Goal: Task Accomplishment & Management: Complete application form

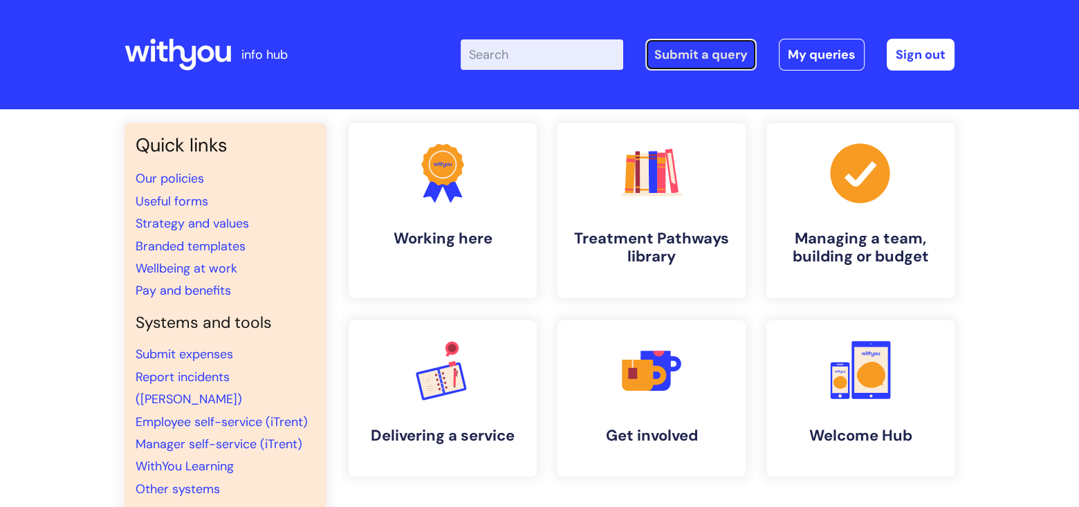
click at [674, 51] on link "Submit a query" at bounding box center [701, 55] width 111 height 32
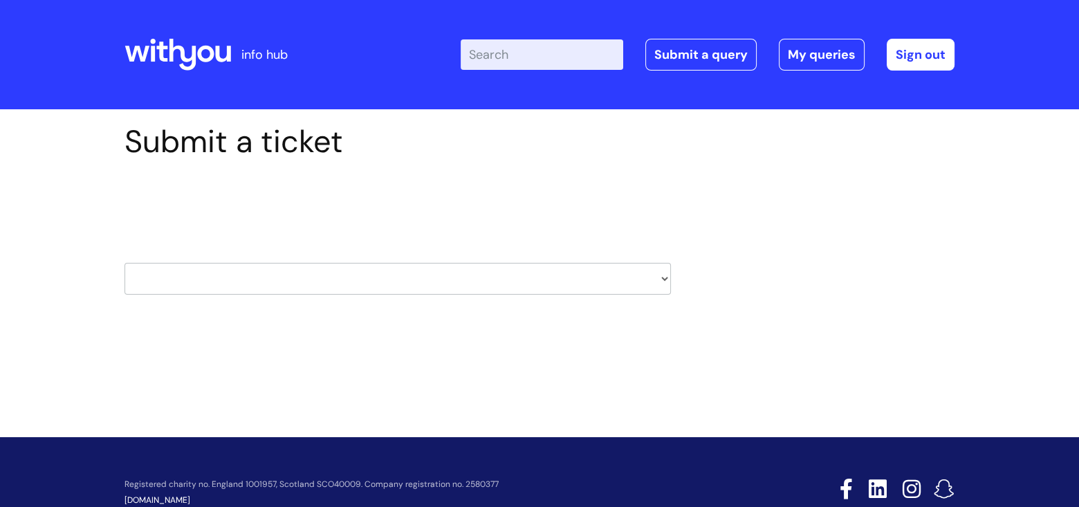
click at [664, 279] on select "HR / People IT and Support Clinical Drug Alerts Finance Accounts Data Support T…" at bounding box center [398, 279] width 547 height 32
select select "learning_and_development"
click at [125, 263] on select "HR / People IT and Support Clinical Drug Alerts Finance Accounts Data Support T…" at bounding box center [398, 279] width 547 height 32
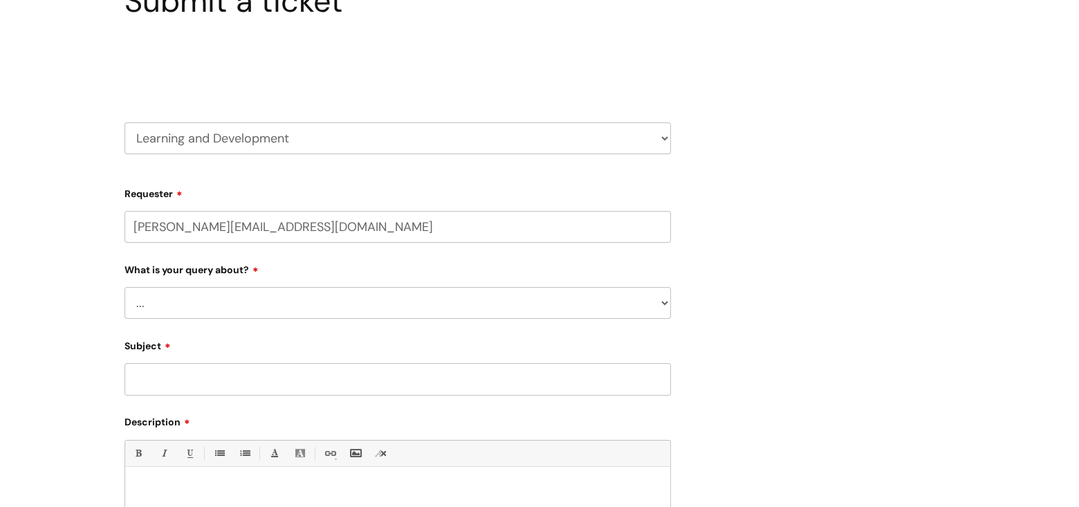
scroll to position [277, 0]
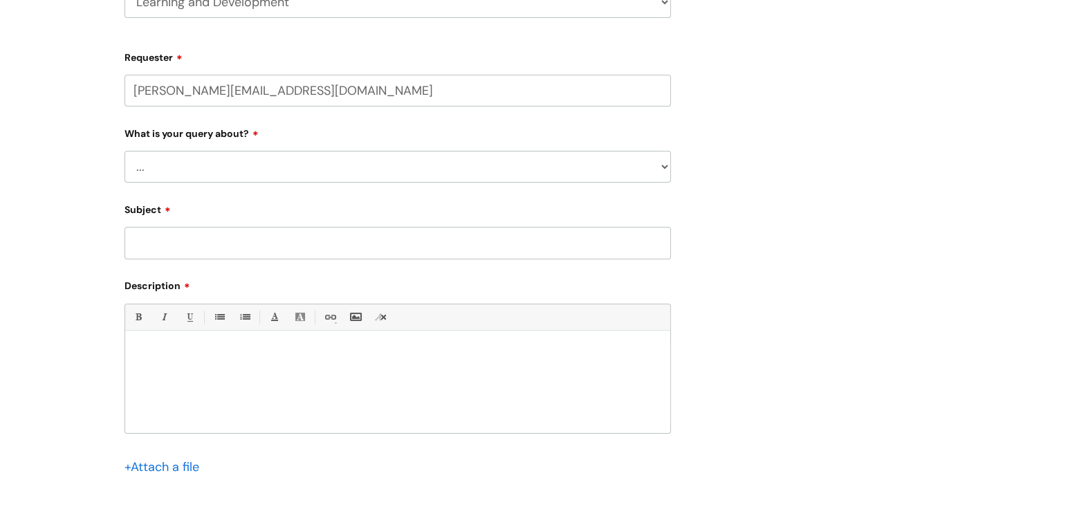
click at [664, 168] on select "... Question about a training course or session booking Ask about apprenticeshi…" at bounding box center [398, 167] width 547 height 32
select select "Can’t log in or access learning"
click at [125, 151] on select "... Question about a training course or session booking Ask about apprenticeshi…" at bounding box center [398, 167] width 547 height 32
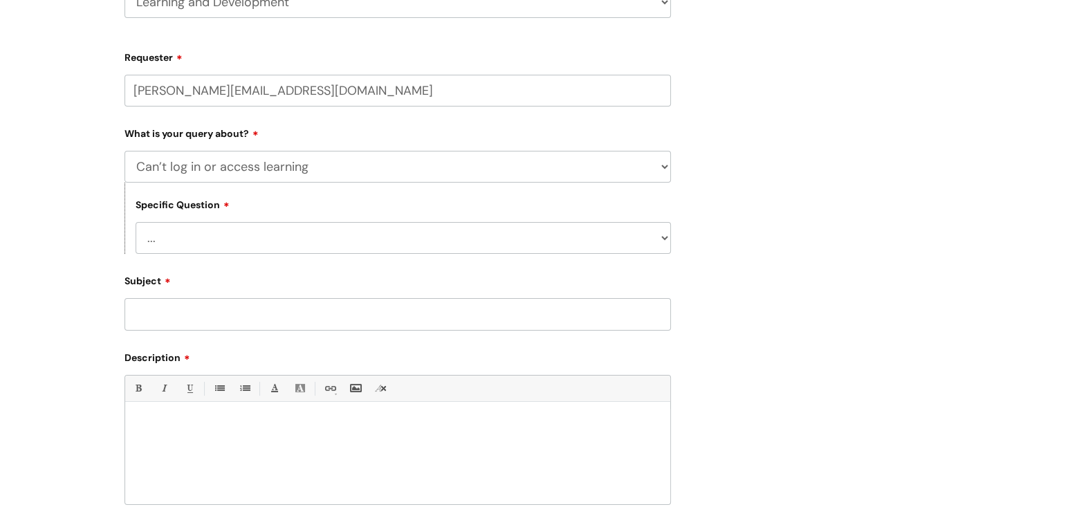
click at [664, 238] on select "... Issue accessing WithYou Learning Issue accessing an internal course Issue a…" at bounding box center [404, 238] width 536 height 32
select select "Issue accessing WithYou Learning"
click at [136, 223] on select "... Issue accessing WithYou Learning Issue accessing an internal course Issue a…" at bounding box center [404, 238] width 536 height 32
click at [161, 314] on input "Subject" at bounding box center [398, 314] width 547 height 32
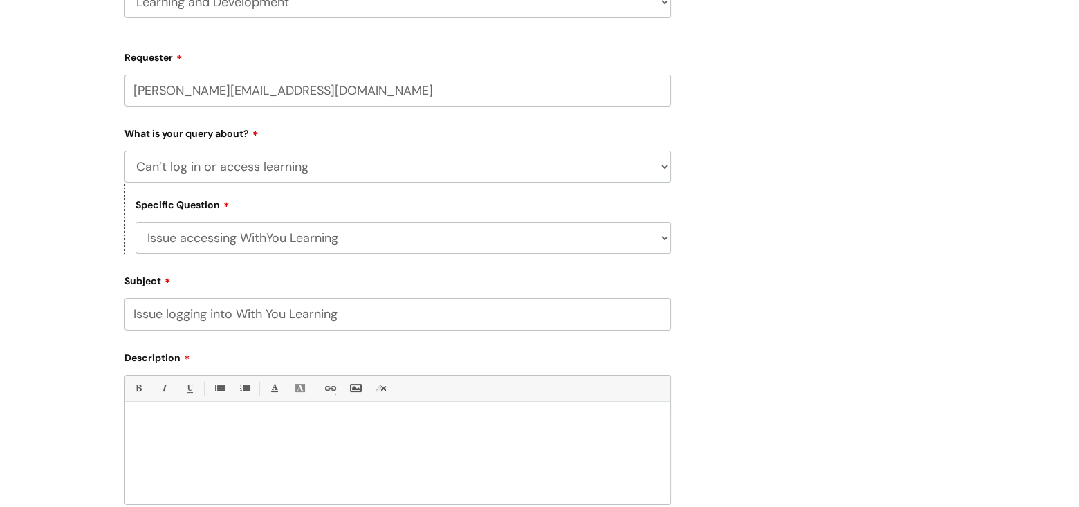
type input "Issue logging into With You Learning"
click at [146, 422] on p at bounding box center [398, 425] width 524 height 12
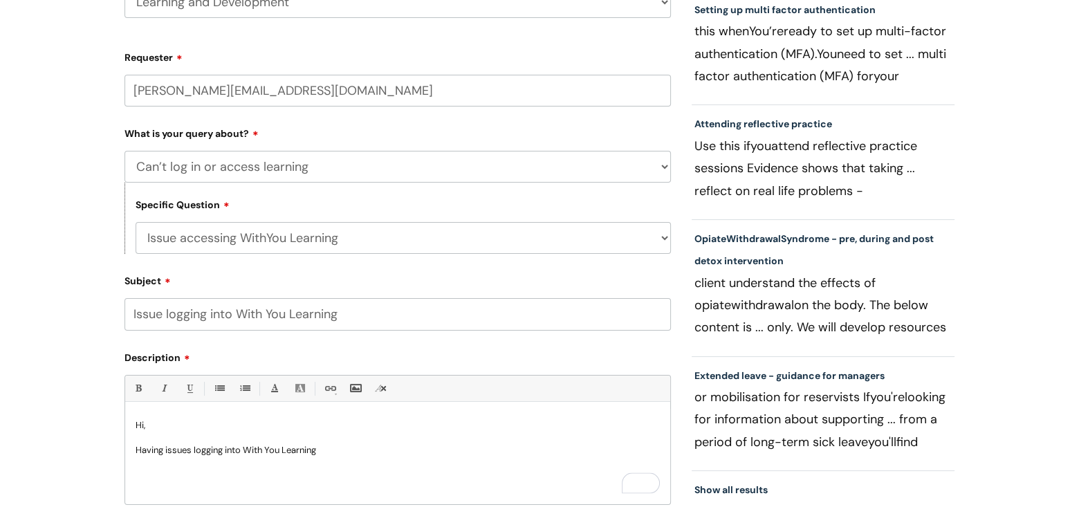
click at [267, 313] on input "Issue logging into With You Learning" at bounding box center [398, 314] width 547 height 32
type input "Issue logging into WithYou Learning"
click at [333, 456] on p "Having issues logging into With You Learning" at bounding box center [398, 450] width 524 height 12
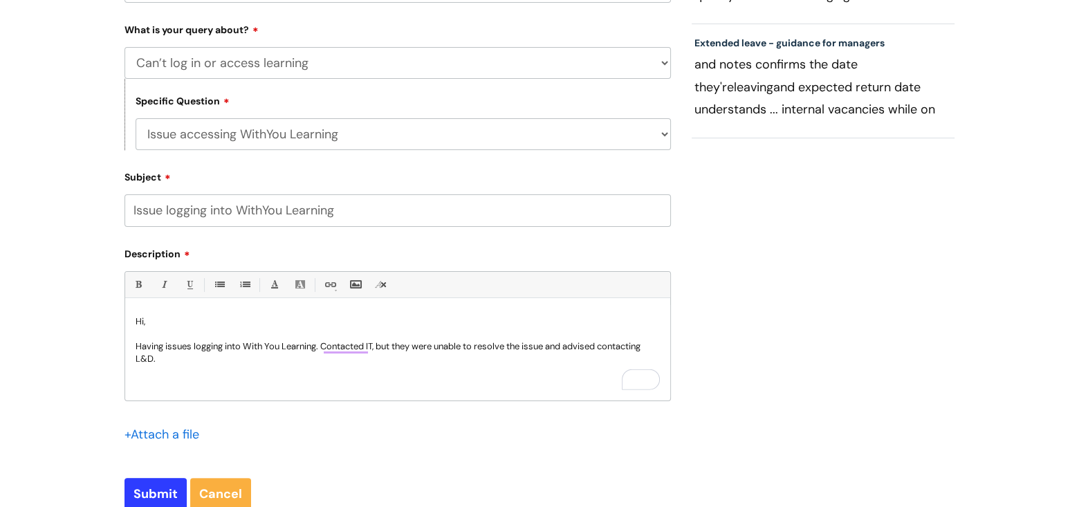
scroll to position [415, 0]
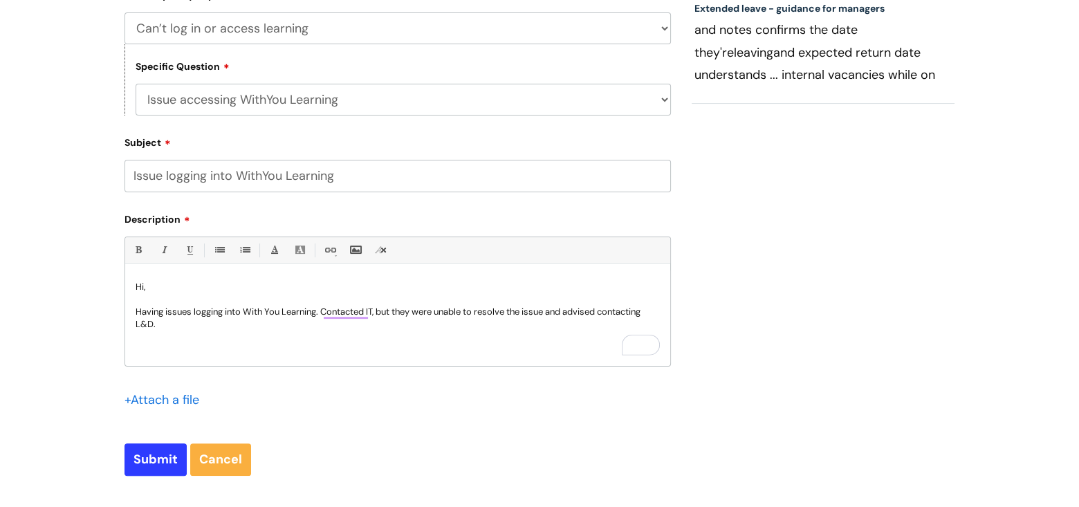
click at [172, 331] on div "Hi, Having issues logging into With You Learning. Contacted IT, but they were u…" at bounding box center [397, 318] width 545 height 95
click at [136, 350] on p "To enrich screen reader interactions, please activate Accessibility in Grammarl…" at bounding box center [398, 349] width 524 height 12
click at [135, 350] on div "Hi, Having issues logging into With You Learning. Contacted IT, but they were u…" at bounding box center [397, 318] width 545 height 95
click at [178, 327] on p "Having issues logging into With You Learning. Contacted IT, but they were unabl…" at bounding box center [398, 318] width 524 height 25
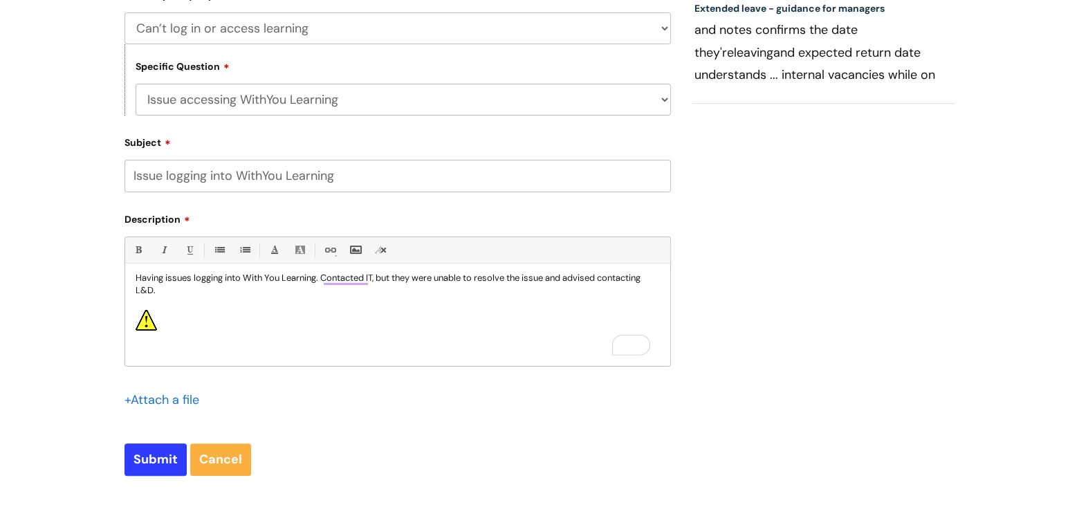
scroll to position [25, 0]
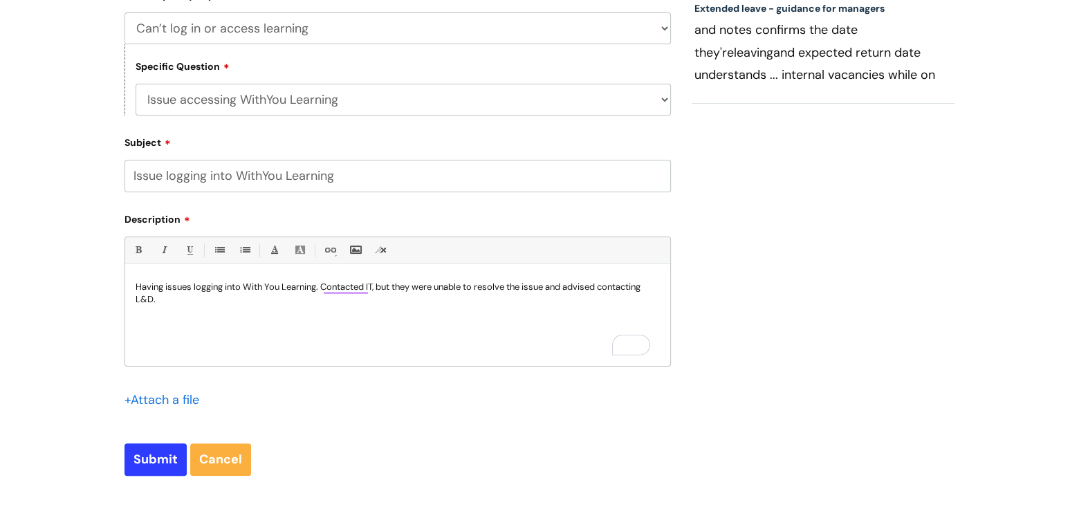
click at [138, 325] on p "To enrich screen reader interactions, please activate Accessibility in Grammarl…" at bounding box center [398, 324] width 524 height 12
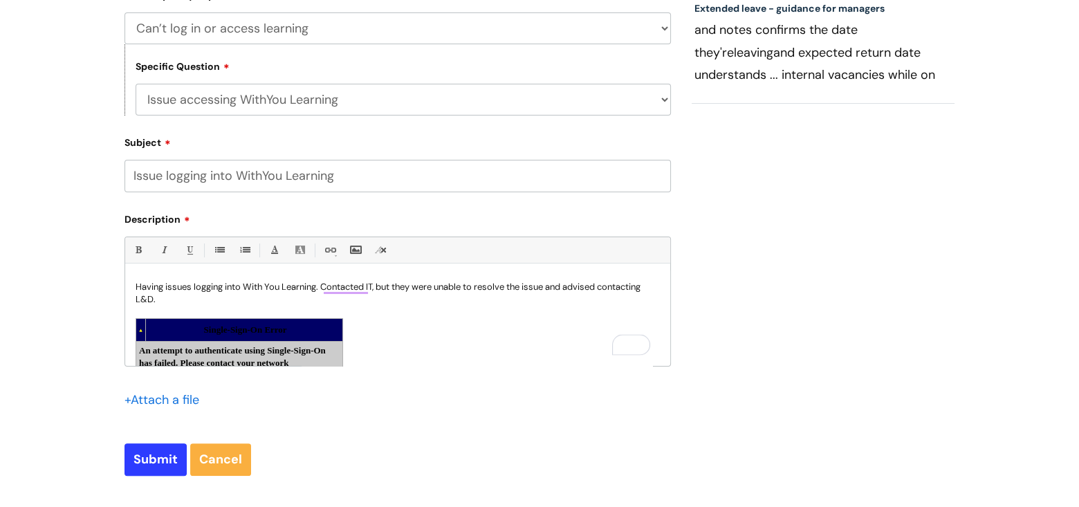
scroll to position [34, 0]
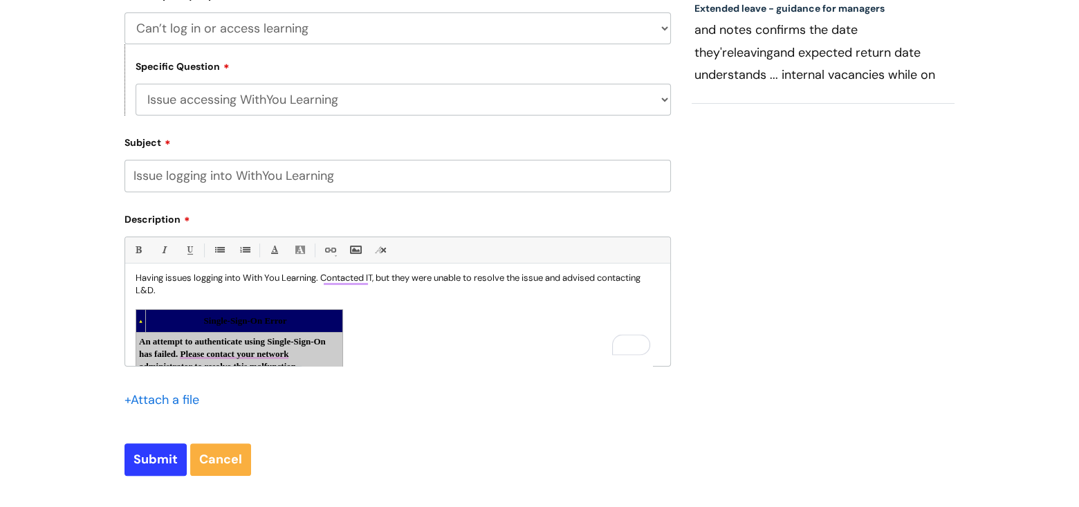
click at [423, 337] on div "Hi, Having issues logging into With You Learning. Contacted IT, but they were u…" at bounding box center [397, 318] width 545 height 95
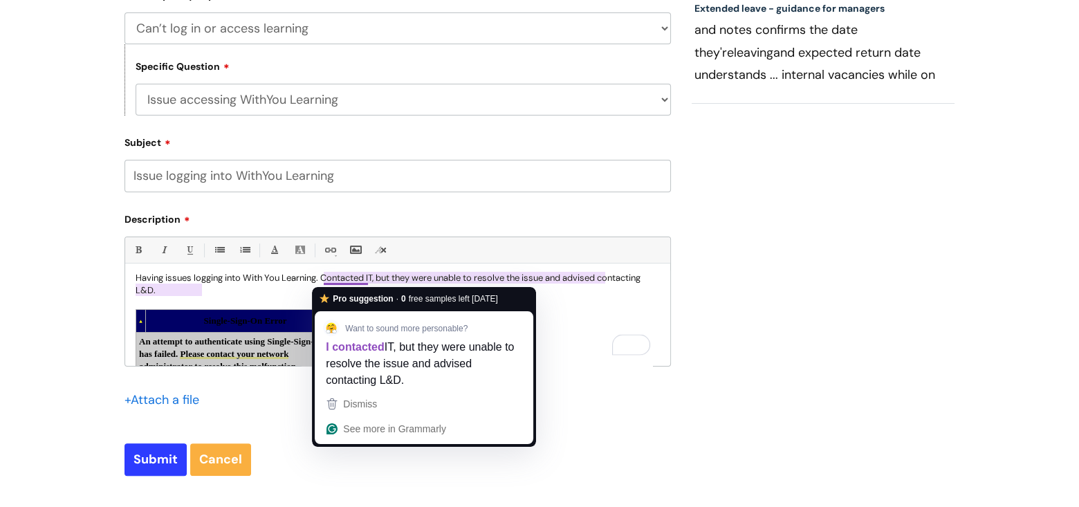
click at [324, 280] on p "Having issues logging into With You Learning. Contacted IT, but they were unabl…" at bounding box center [398, 284] width 524 height 25
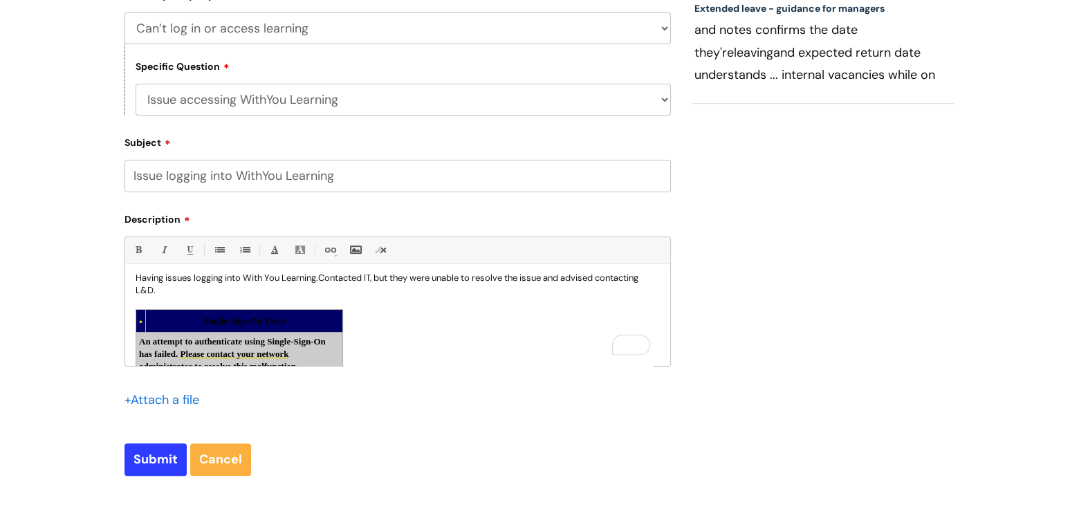
click at [322, 279] on p "Having issues logging into With You Learning. Contacted IT, but they were unabl…" at bounding box center [398, 284] width 524 height 25
click at [448, 315] on div "Hi, Having issues logging into With You Learning. I contacted IT, but they were…" at bounding box center [397, 318] width 545 height 95
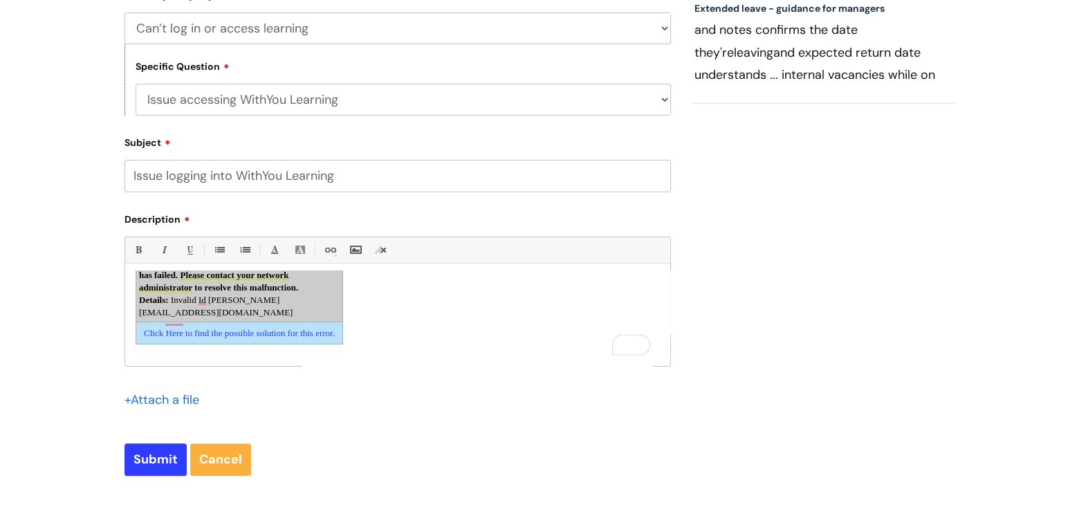
scroll to position [113, 0]
click at [138, 357] on p "To enrich screen reader interactions, please activate Accessibility in Grammarl…" at bounding box center [398, 363] width 524 height 12
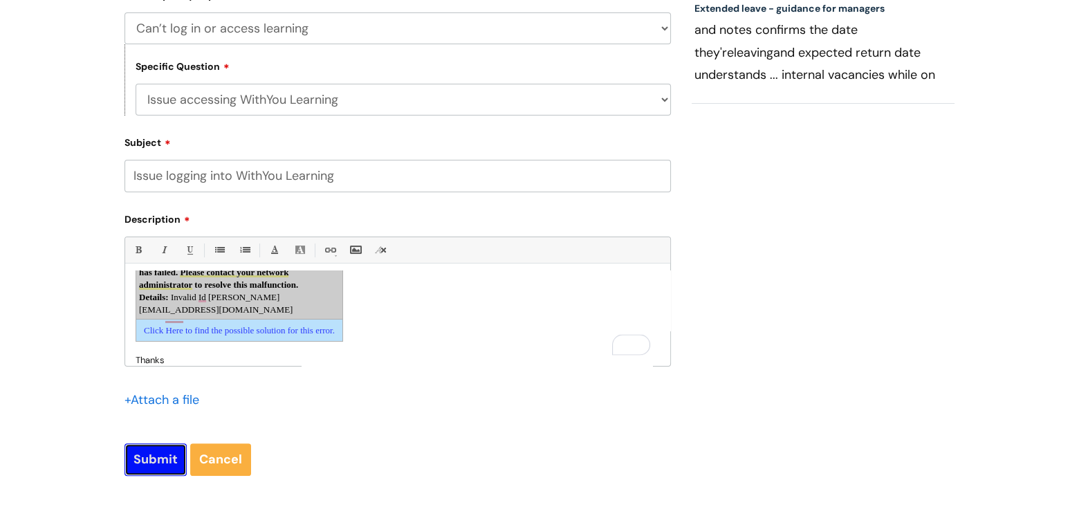
click at [157, 455] on input "Submit" at bounding box center [156, 459] width 62 height 32
type input "Please Wait..."
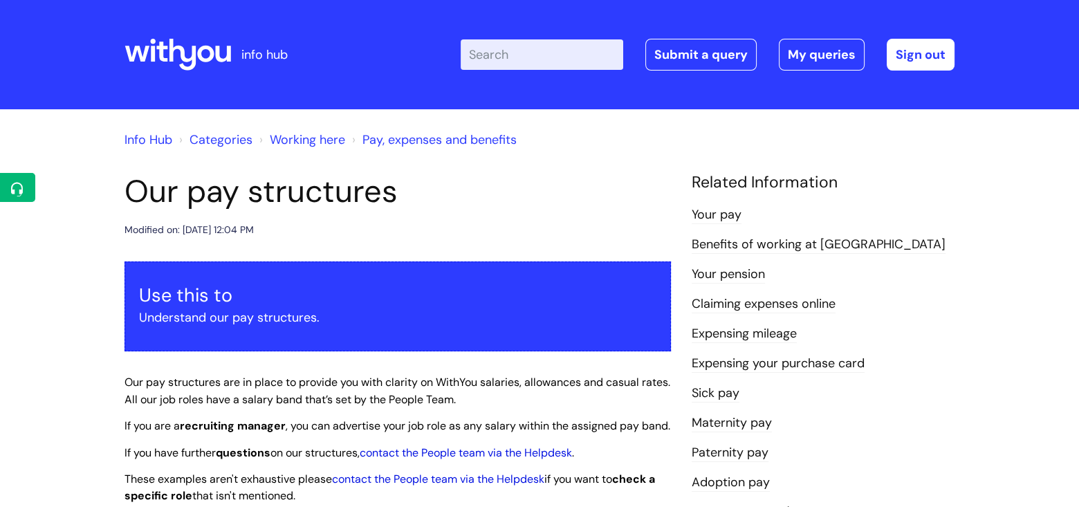
click at [188, 57] on icon at bounding box center [178, 54] width 107 height 33
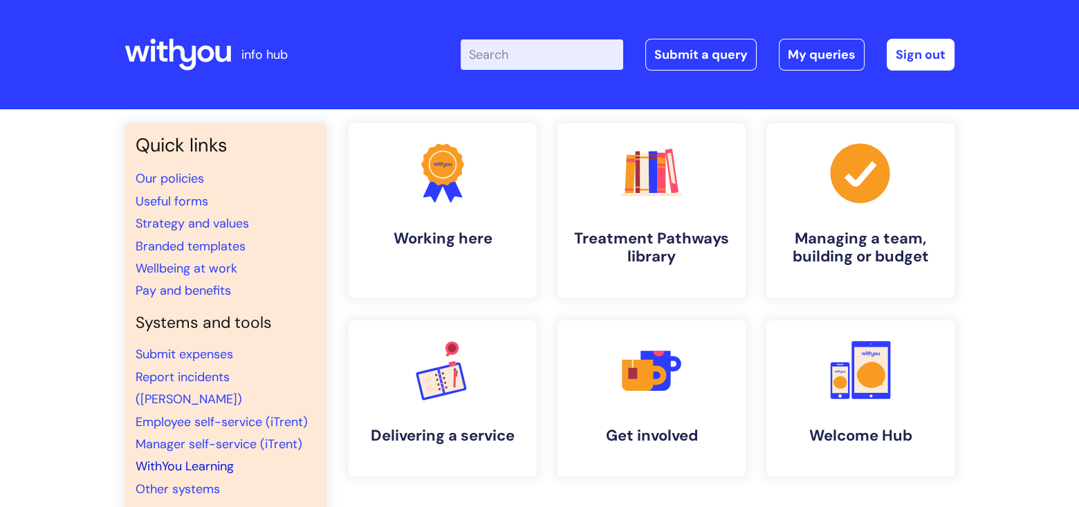
click at [190, 458] on link "WithYou Learning" at bounding box center [185, 466] width 98 height 17
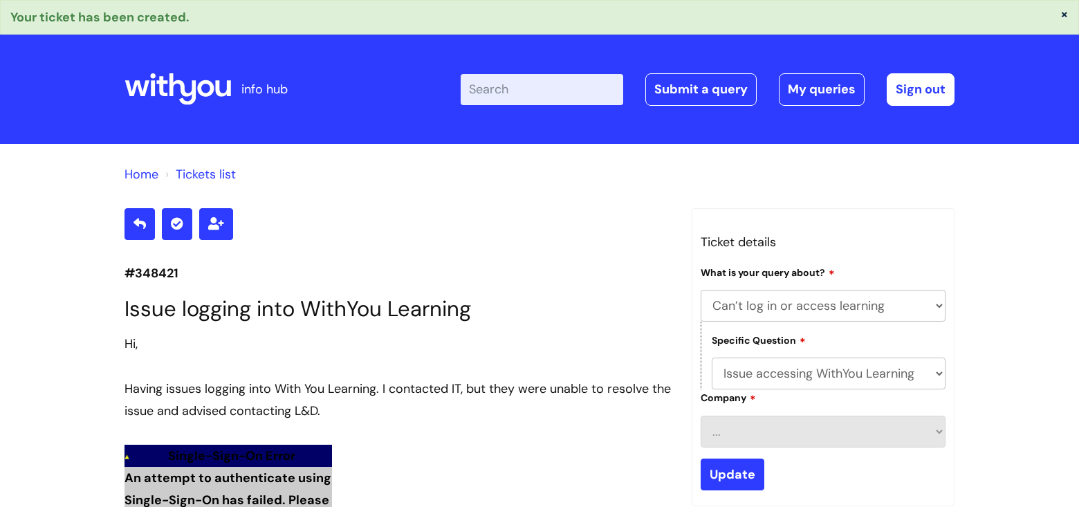
select select "Can’t log in or access learning"
select select "Issue accessing WithYou Learning"
